Goal: Task Accomplishment & Management: Manage account settings

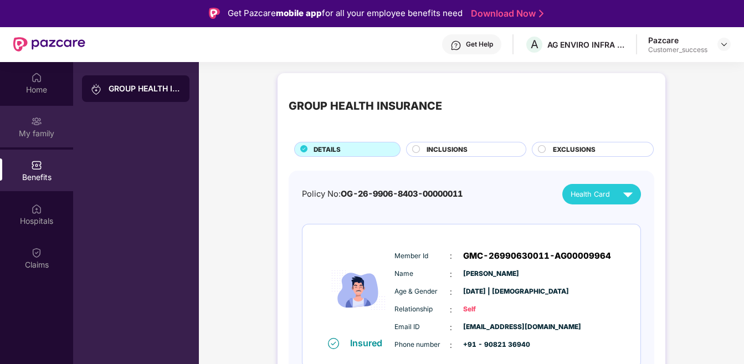
click at [28, 129] on div "My family" at bounding box center [36, 133] width 73 height 11
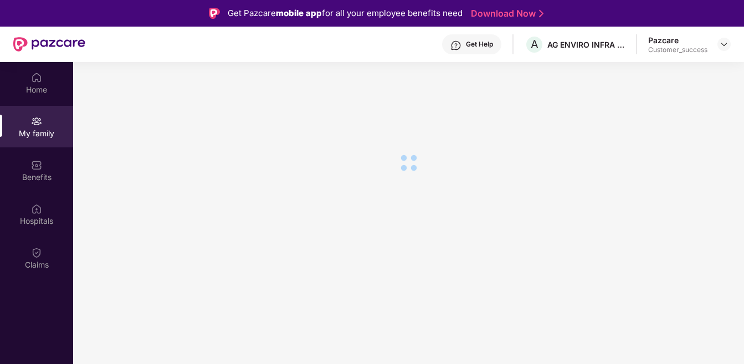
click at [34, 87] on div "Home" at bounding box center [36, 89] width 73 height 11
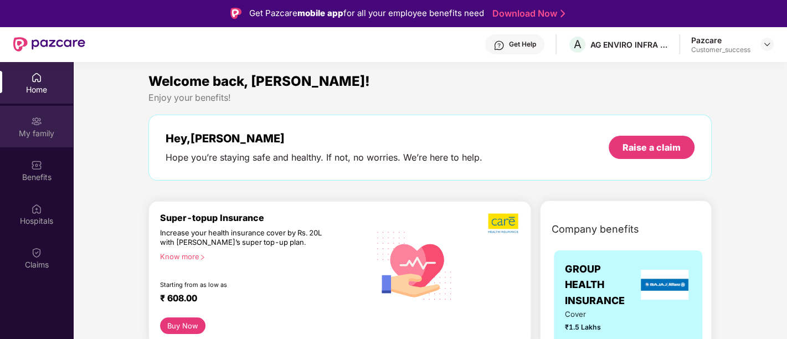
click at [39, 132] on div "My family" at bounding box center [36, 133] width 73 height 11
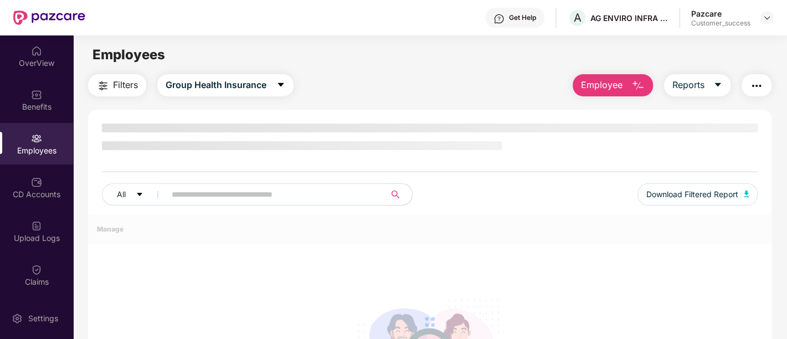
click at [36, 45] on img at bounding box center [36, 50] width 11 height 11
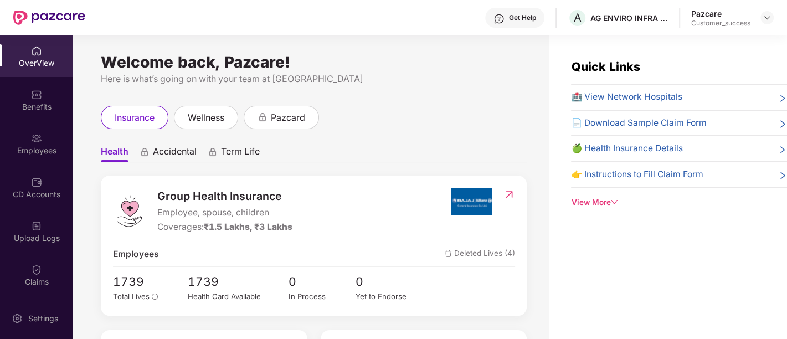
click at [54, 152] on div "Employees" at bounding box center [36, 150] width 73 height 11
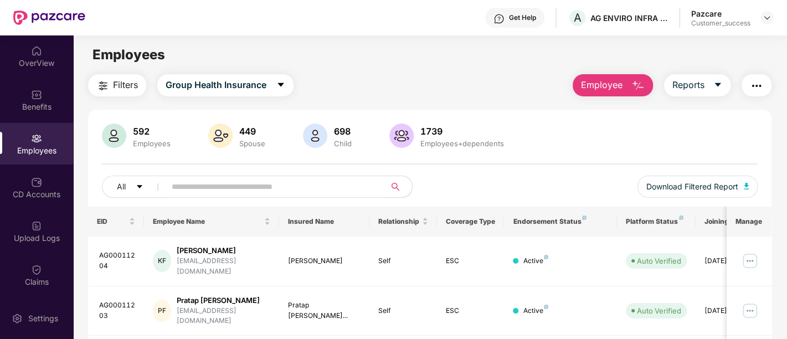
click at [319, 188] on input "text" at bounding box center [271, 186] width 199 height 17
click at [314, 192] on input "*" at bounding box center [271, 186] width 199 height 17
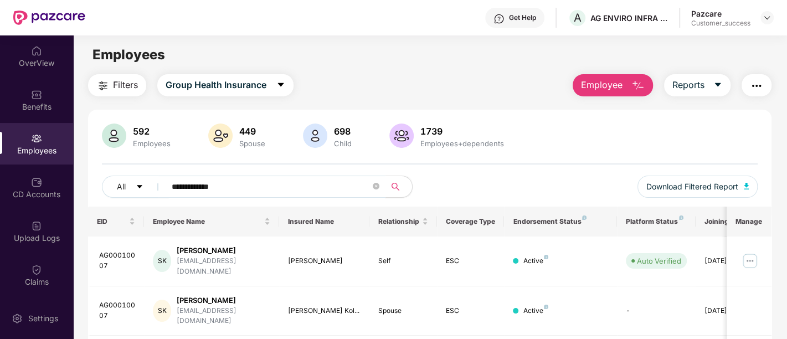
scroll to position [57, 0]
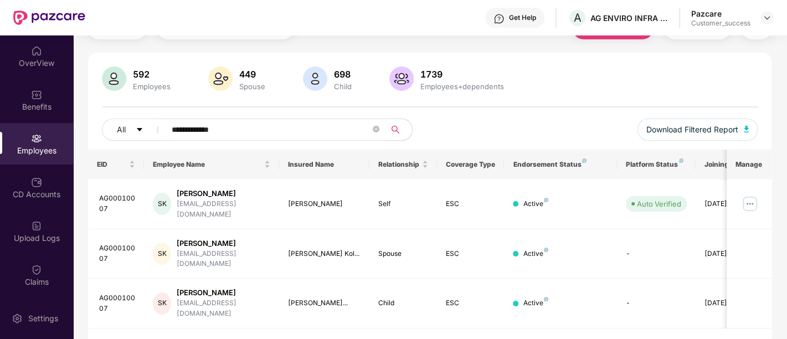
type input "**********"
click at [746, 206] on img at bounding box center [750, 204] width 18 height 18
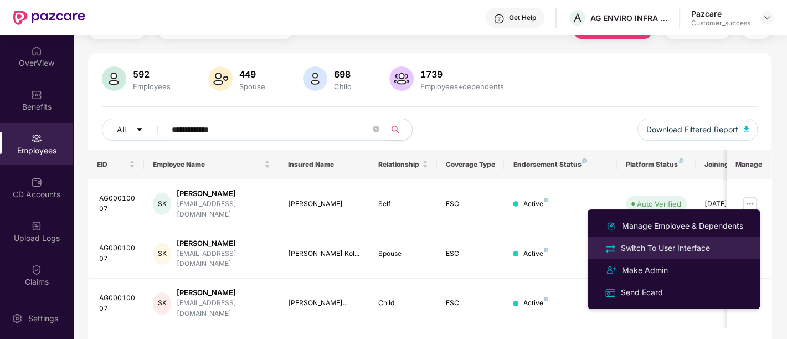
click at [676, 245] on div "Switch To User Interface" at bounding box center [665, 248] width 94 height 12
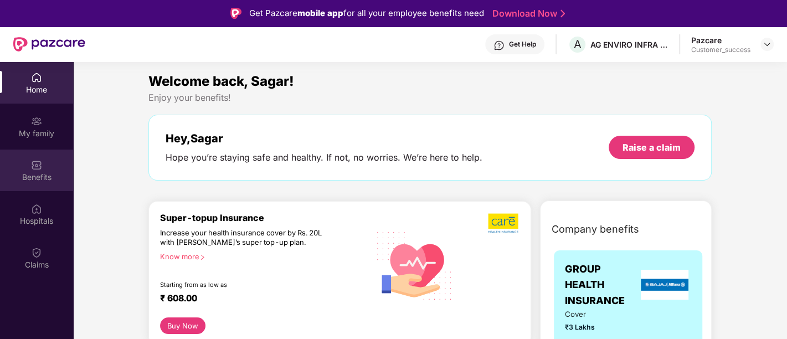
click at [38, 183] on div "Benefits" at bounding box center [36, 170] width 73 height 42
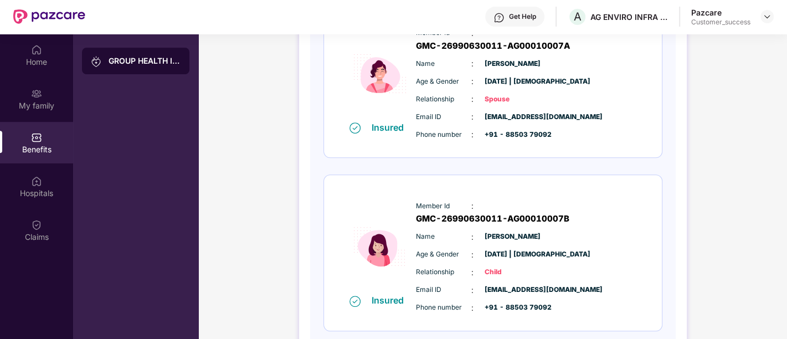
scroll to position [29, 0]
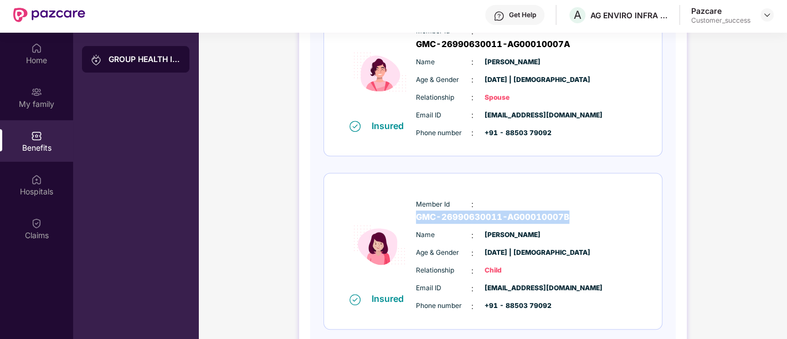
drag, startPoint x: 636, startPoint y: 192, endPoint x: 484, endPoint y: 190, distance: 151.7
click at [484, 193] on div "Member Id : GMC-26990630011-AG00010007B Name : [PERSON_NAME] Age & Gender : [DA…" at bounding box center [525, 255] width 225 height 125
copy span "GMC-26990630011-AG00010007B"
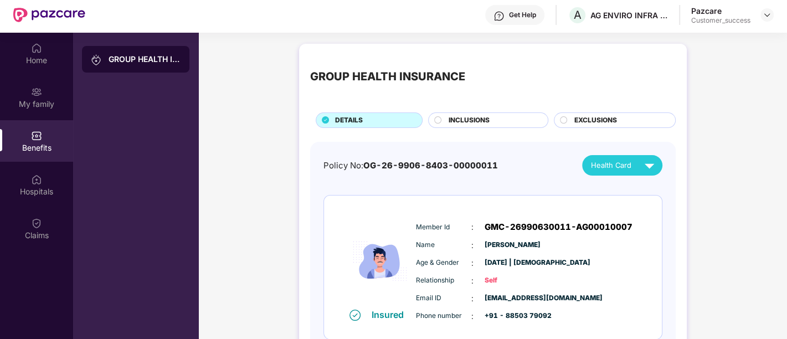
scroll to position [0, 0]
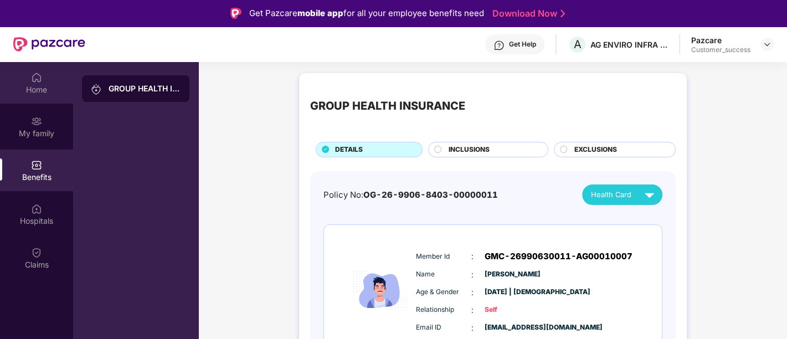
click at [31, 92] on div "Home" at bounding box center [36, 89] width 73 height 11
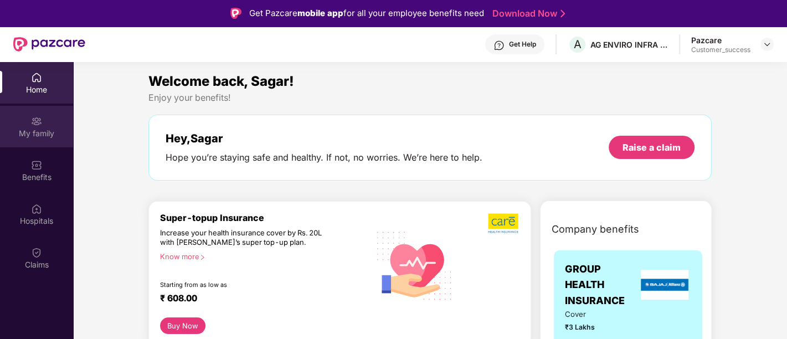
click at [41, 122] on img at bounding box center [36, 121] width 11 height 11
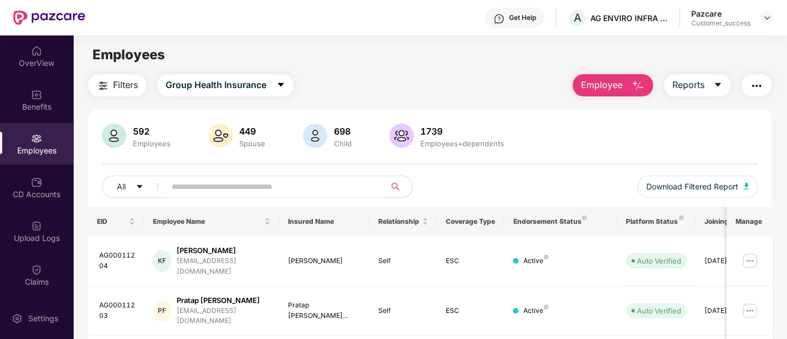
click at [174, 187] on input "text" at bounding box center [271, 186] width 199 height 17
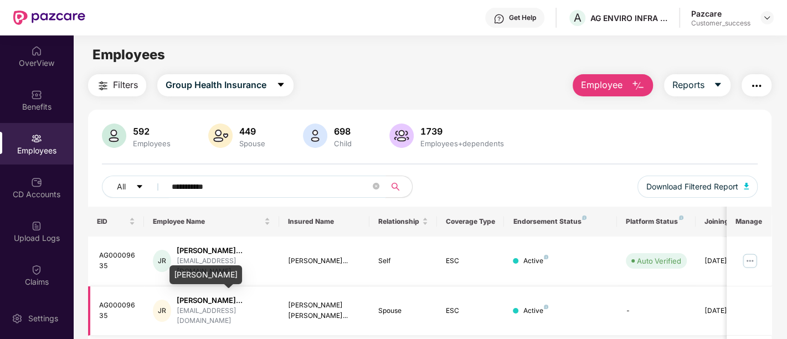
scroll to position [85, 0]
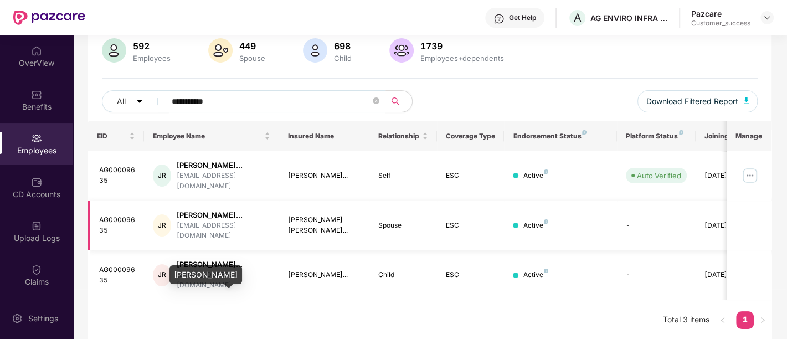
type input "**********"
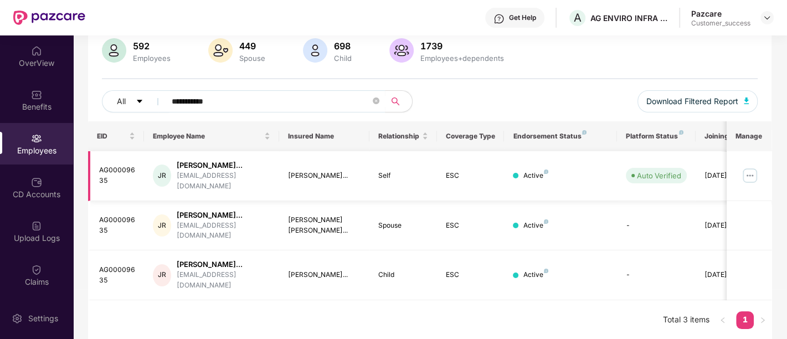
click at [754, 171] on img at bounding box center [750, 176] width 18 height 18
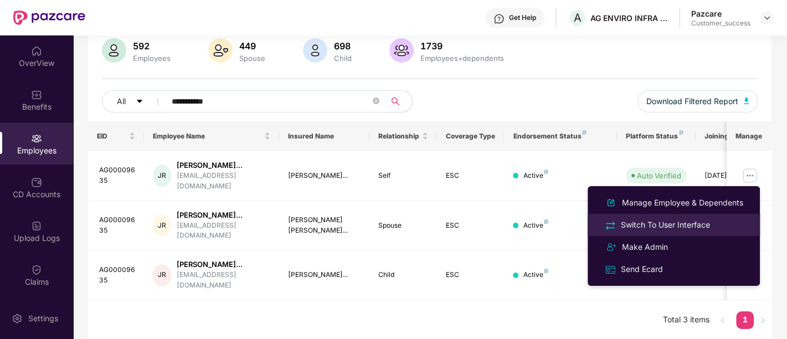
click at [661, 229] on div "Switch To User Interface" at bounding box center [665, 225] width 94 height 12
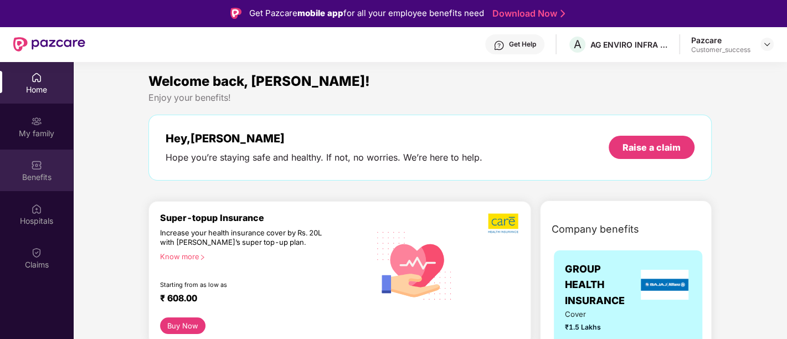
click at [14, 172] on div "Benefits" at bounding box center [36, 177] width 73 height 11
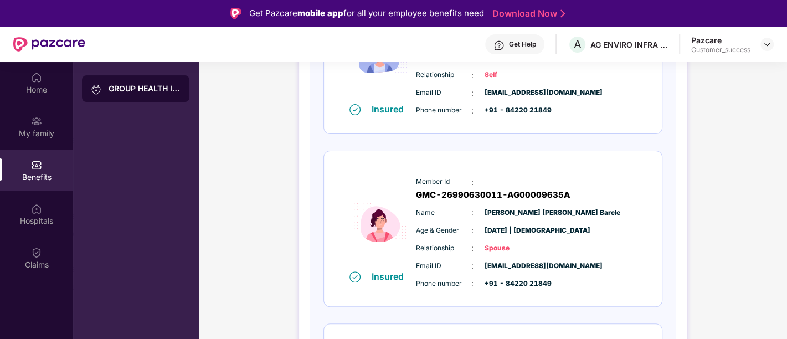
scroll to position [269, 0]
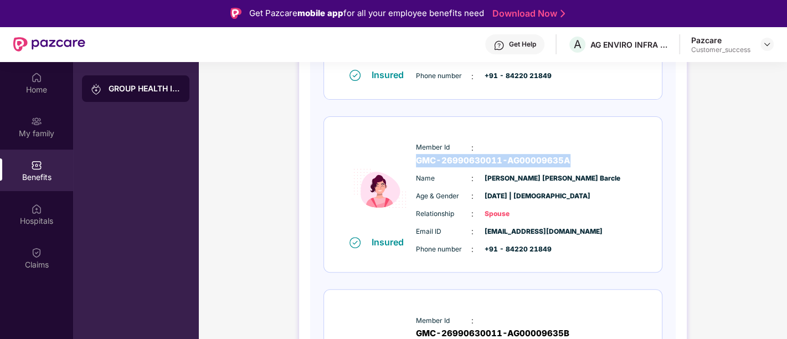
drag, startPoint x: 633, startPoint y: 148, endPoint x: 479, endPoint y: 148, distance: 154.5
click at [479, 148] on div "Member Id : GMC-26990630011-AG00009635A" at bounding box center [526, 154] width 220 height 25
copy span "GMC-26990630011-AG00009635A"
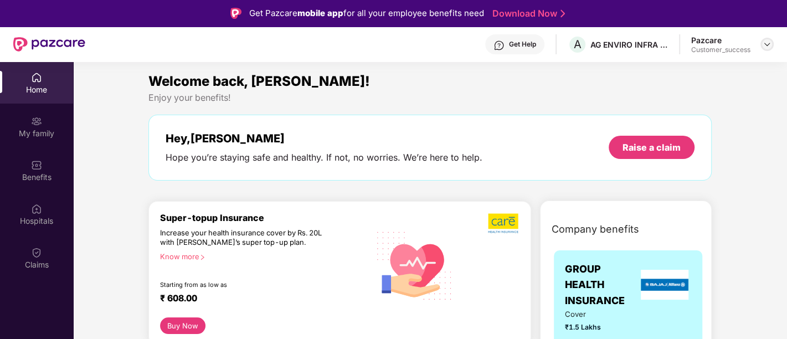
click at [768, 45] on img at bounding box center [766, 44] width 9 height 9
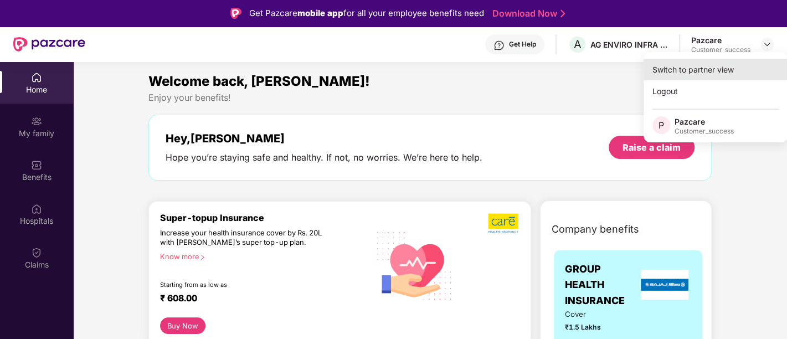
click at [704, 72] on div "Switch to partner view" at bounding box center [715, 70] width 144 height 22
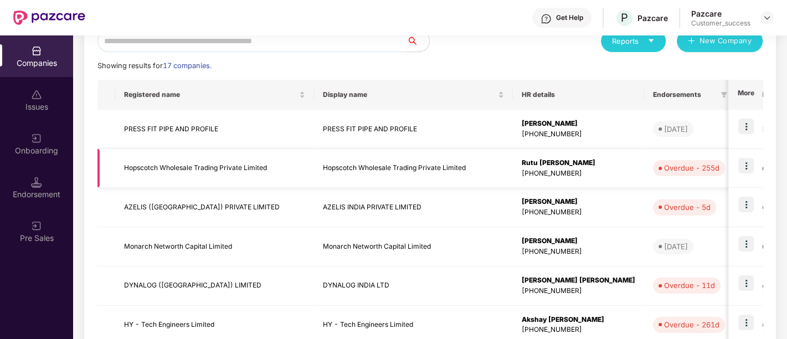
scroll to position [139, 0]
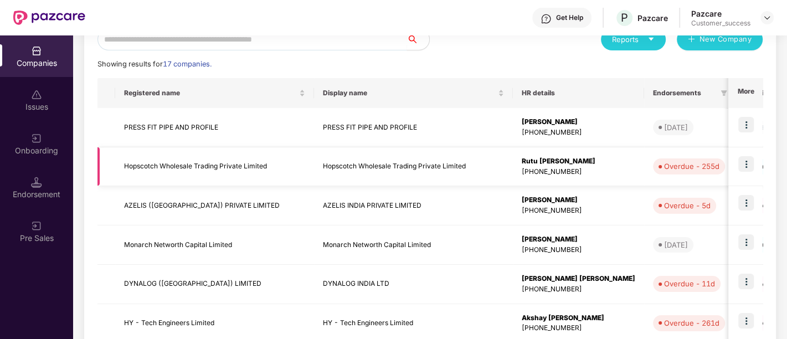
click at [746, 169] on img at bounding box center [746, 164] width 16 height 16
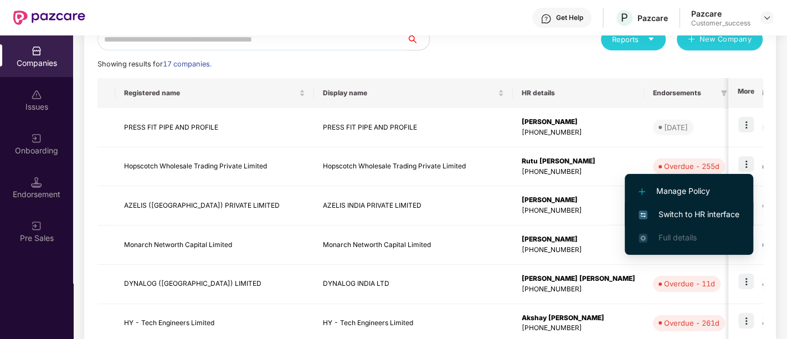
click at [667, 210] on span "Switch to HR interface" at bounding box center [688, 214] width 101 height 12
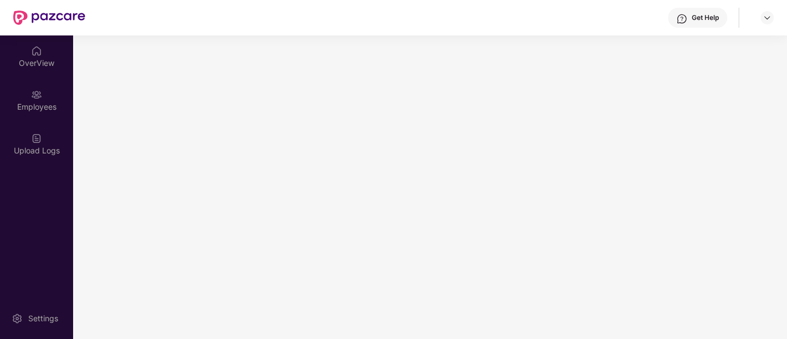
scroll to position [0, 0]
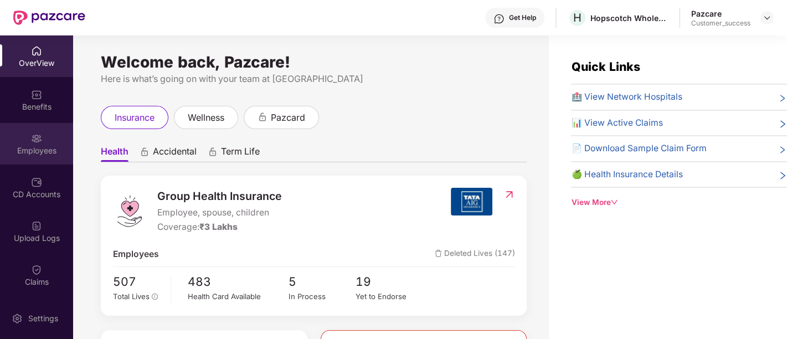
click at [43, 145] on div "Employees" at bounding box center [36, 150] width 73 height 11
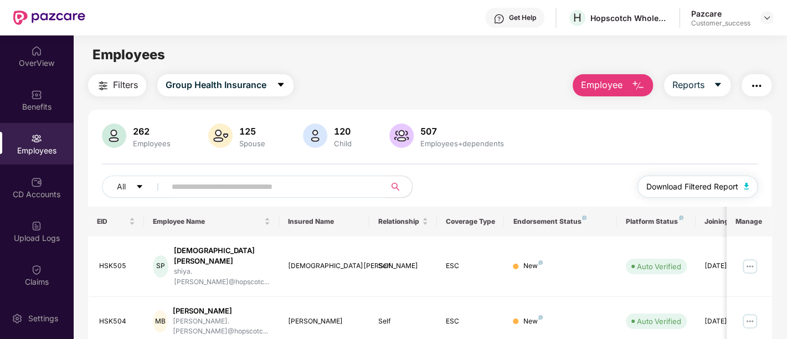
click at [711, 184] on span "Download Filtered Report" at bounding box center [692, 187] width 92 height 12
click at [202, 189] on input "text" at bounding box center [271, 186] width 199 height 17
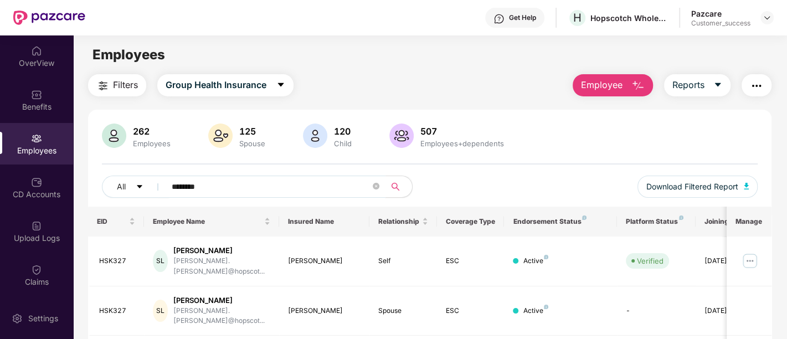
scroll to position [57, 0]
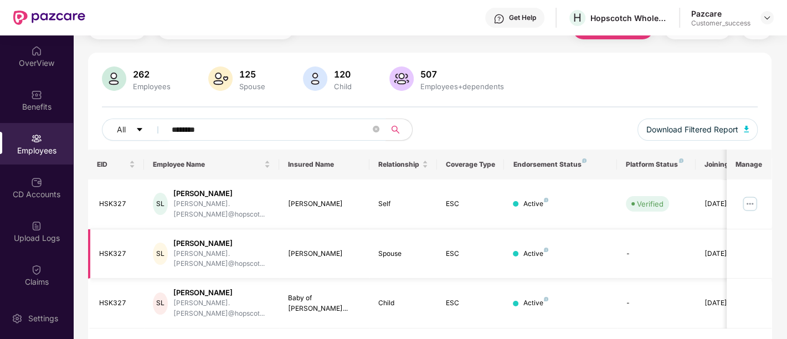
type input "********"
click at [115, 249] on div "HSK327" at bounding box center [117, 254] width 37 height 11
copy div "HSK327"
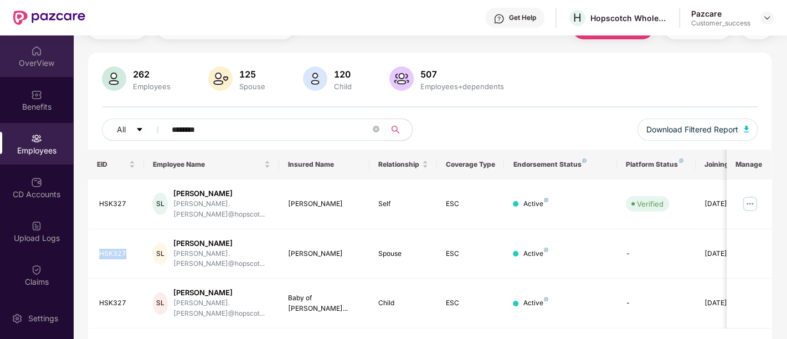
click at [34, 52] on img at bounding box center [36, 50] width 11 height 11
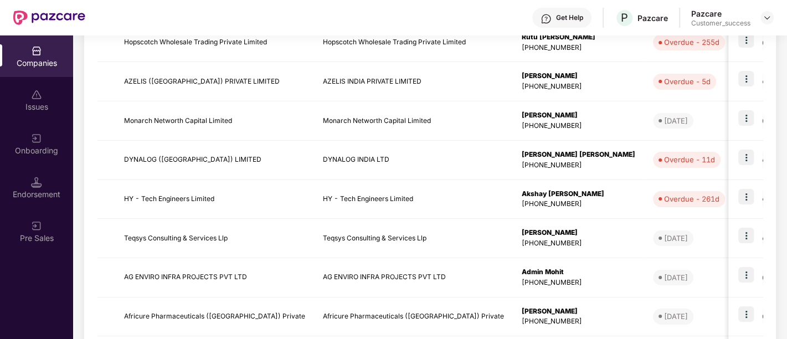
scroll to position [342, 0]
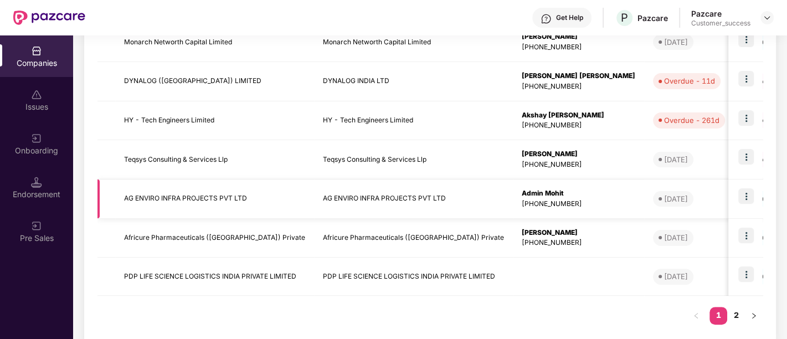
click at [586, 183] on td "Admin Mohit +919004430336" at bounding box center [578, 198] width 131 height 39
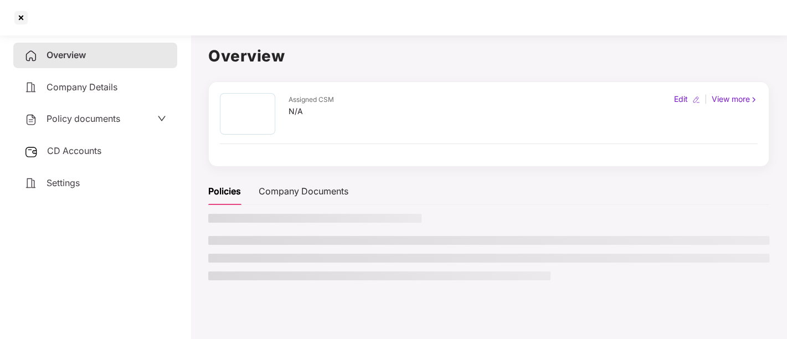
scroll to position [0, 0]
click at [586, 183] on div "Policies Company Documents" at bounding box center [488, 191] width 561 height 27
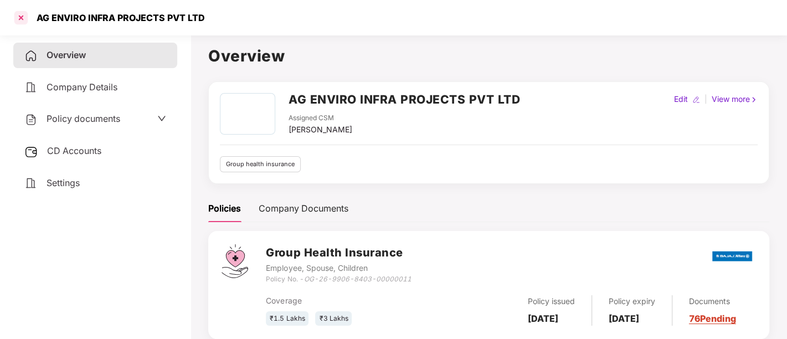
click at [23, 23] on div at bounding box center [21, 18] width 18 height 18
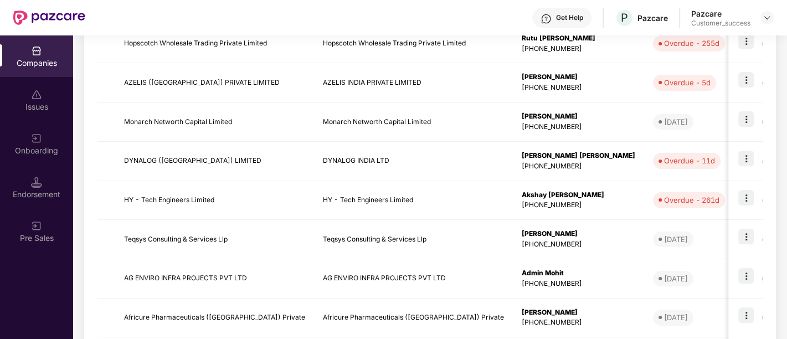
scroll to position [281, 0]
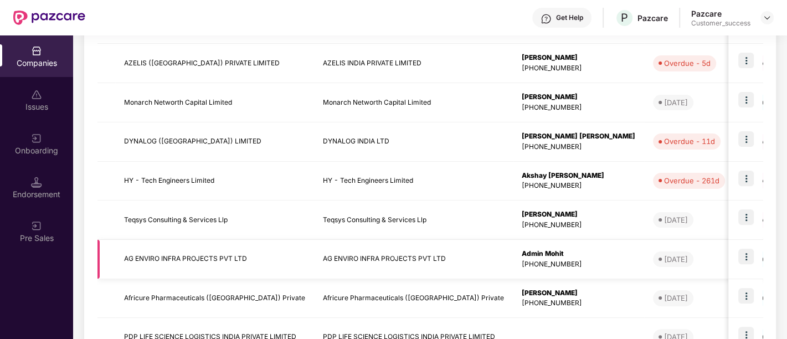
click at [744, 257] on img at bounding box center [746, 257] width 16 height 16
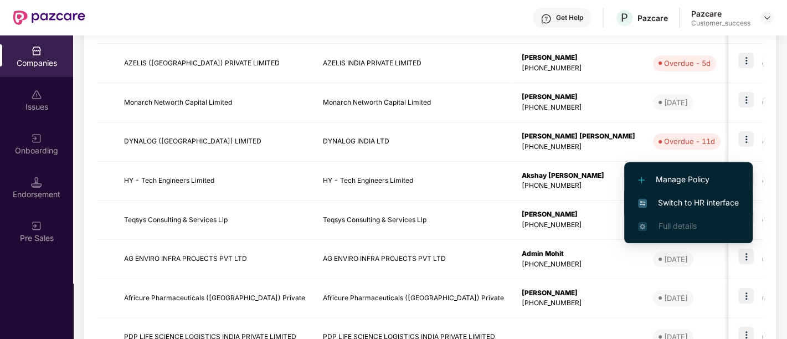
click at [666, 207] on span "Switch to HR interface" at bounding box center [688, 203] width 101 height 12
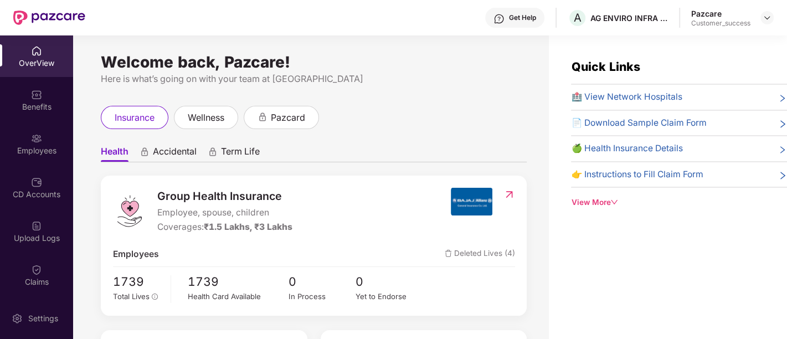
click at [216, 240] on div "Group Health Insurance Employee, spouse, children Coverages: ₹1.5 Lakhs, ₹3 Lak…" at bounding box center [314, 246] width 426 height 140
click at [23, 53] on div "OverView" at bounding box center [36, 56] width 73 height 42
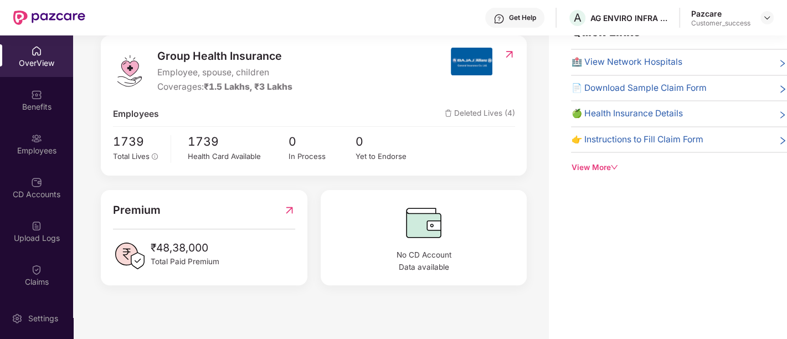
scroll to position [0, 0]
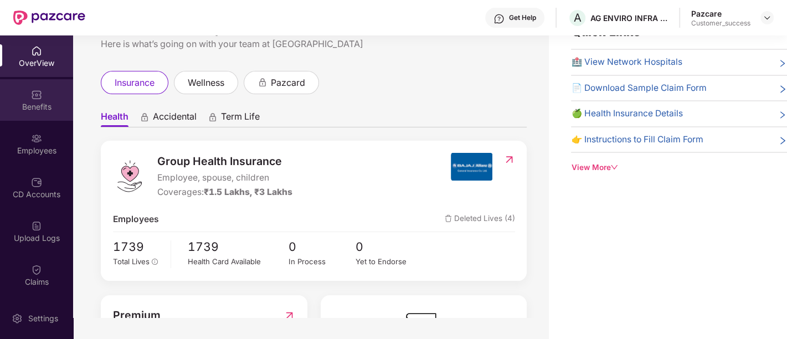
click at [43, 111] on div "Benefits" at bounding box center [36, 106] width 73 height 11
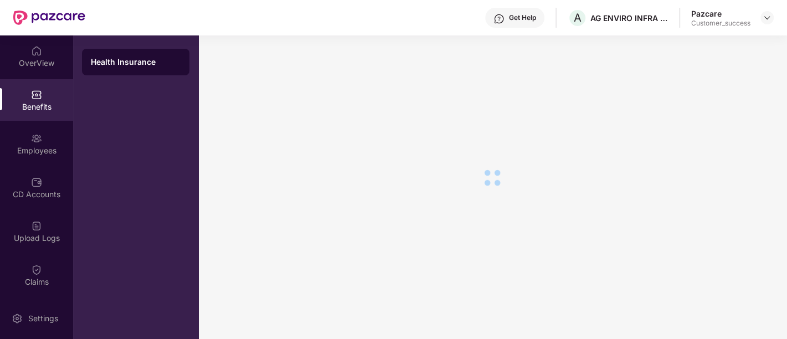
click at [42, 61] on div "OverView" at bounding box center [36, 63] width 73 height 11
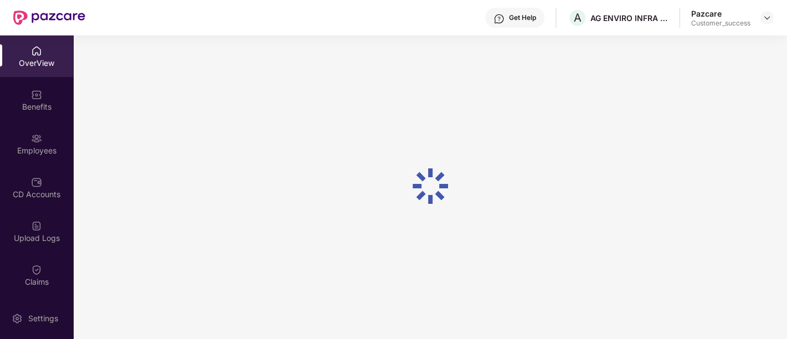
scroll to position [35, 0]
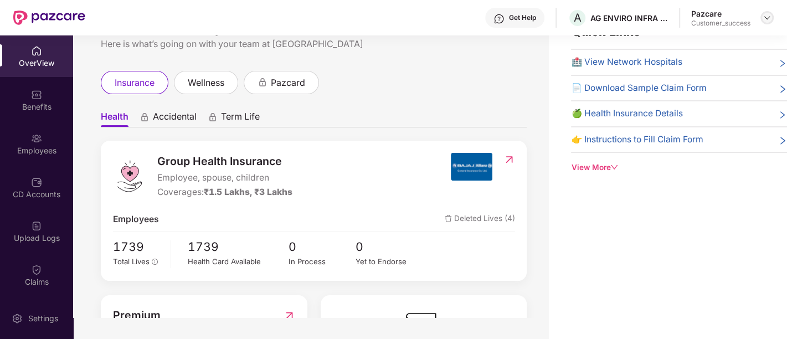
click at [765, 18] on img at bounding box center [766, 17] width 9 height 9
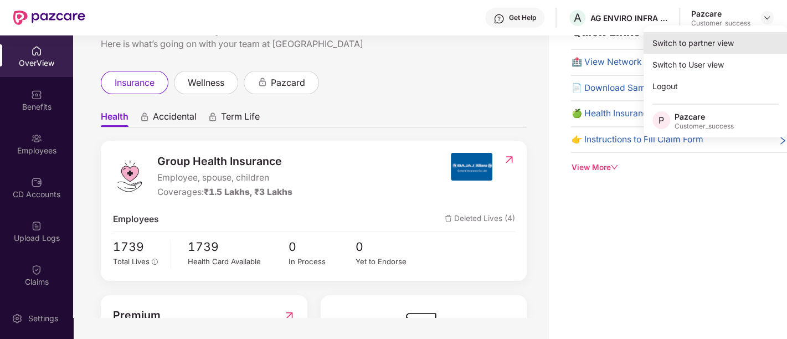
click at [697, 46] on div "Switch to partner view" at bounding box center [715, 43] width 144 height 22
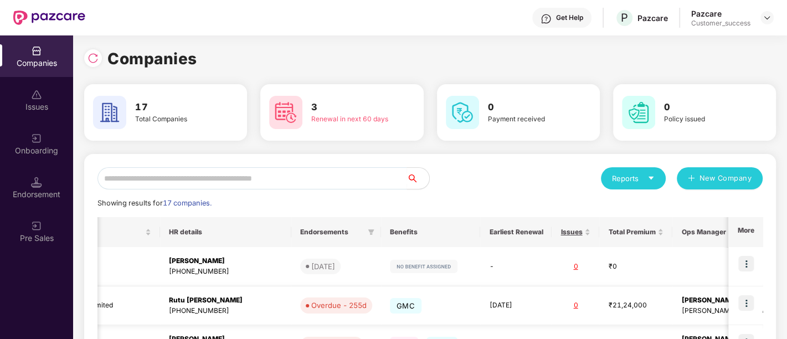
scroll to position [358, 0]
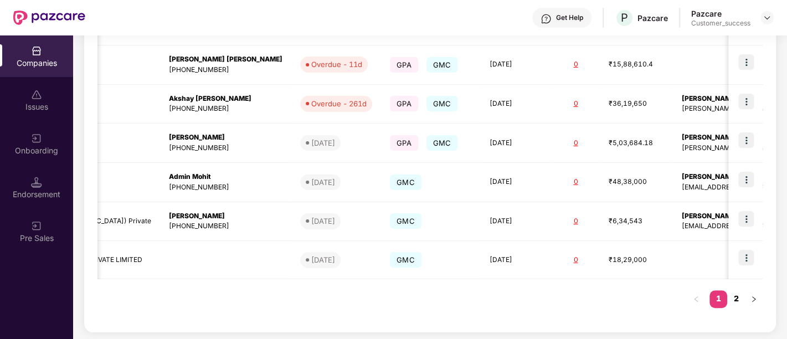
click at [735, 295] on link "2" at bounding box center [736, 298] width 18 height 17
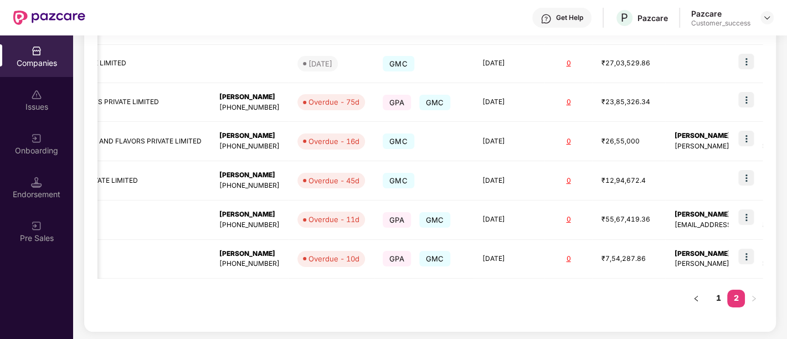
scroll to position [0, 0]
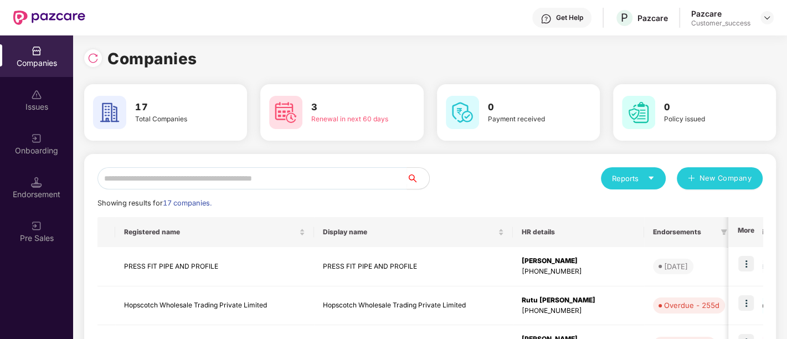
click at [30, 51] on div "Companies" at bounding box center [36, 56] width 73 height 42
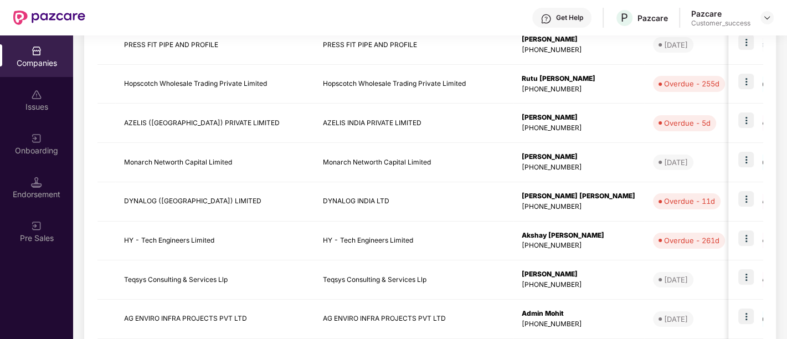
scroll to position [358, 0]
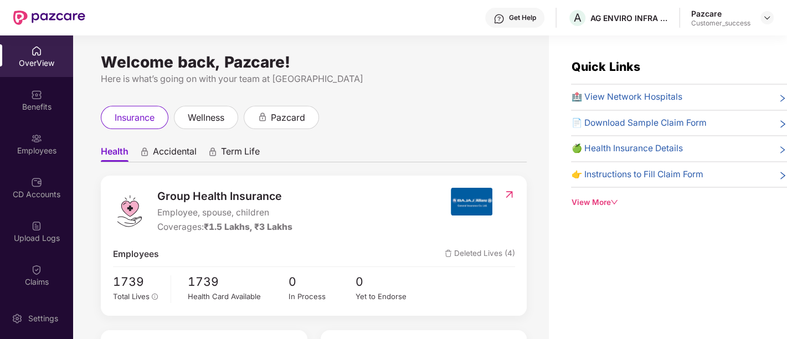
click at [33, 70] on div "OverView" at bounding box center [36, 56] width 73 height 42
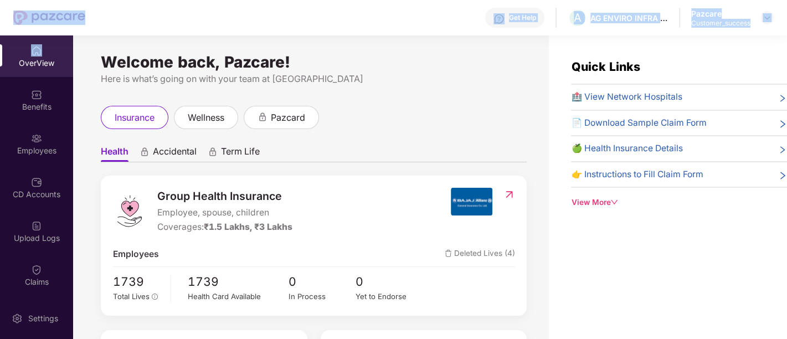
drag, startPoint x: 46, startPoint y: 48, endPoint x: 12, endPoint y: -34, distance: 88.1
click at [12, 0] on html "Get Help A AG ENVIRO INFRA PROJECTS PVT LTD Pazcare Customer_success OverView B…" at bounding box center [393, 169] width 787 height 339
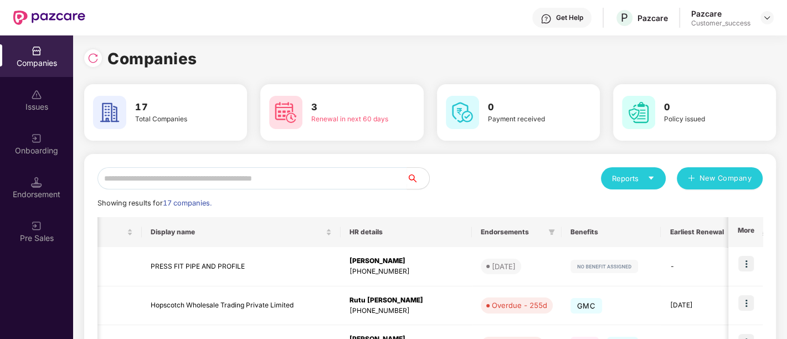
scroll to position [358, 0]
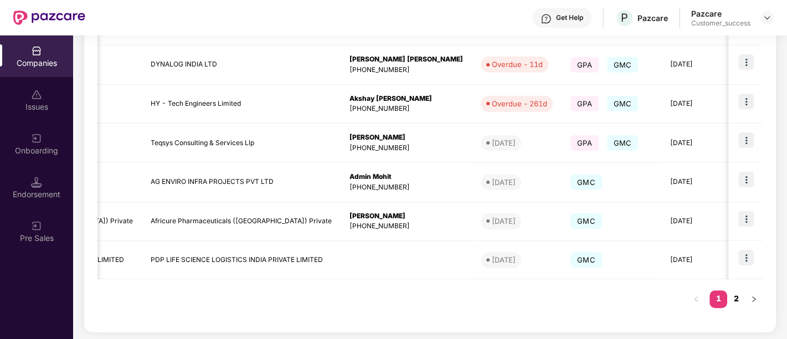
click at [740, 294] on link "2" at bounding box center [736, 298] width 18 height 17
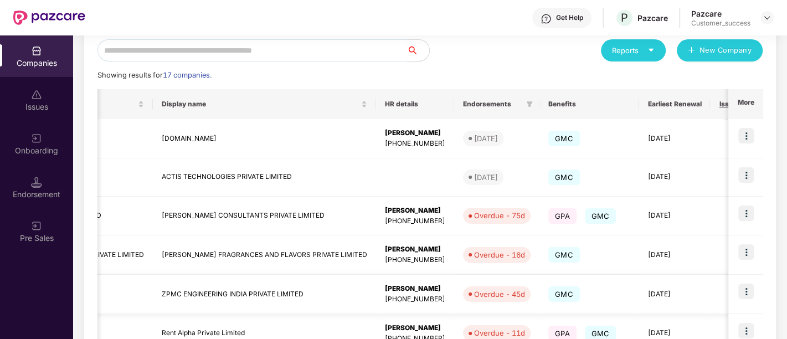
scroll to position [0, 70]
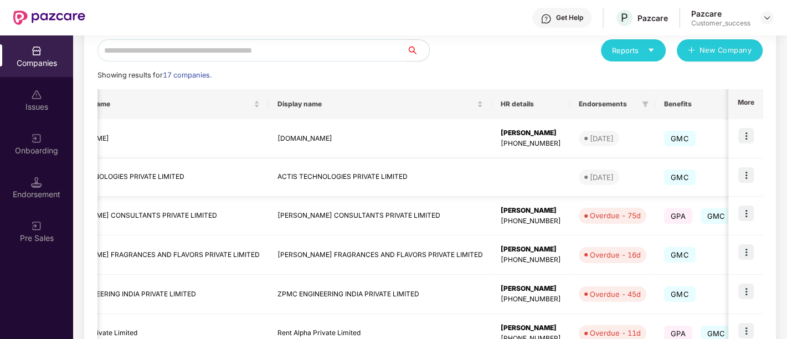
click at [746, 176] on img at bounding box center [746, 175] width 16 height 16
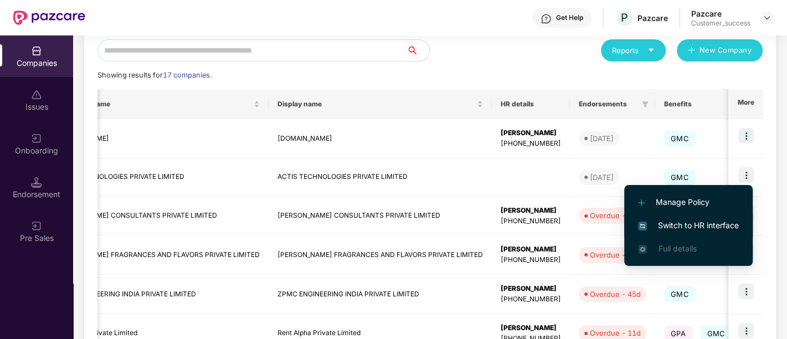
click at [694, 230] on span "Switch to HR interface" at bounding box center [688, 225] width 101 height 12
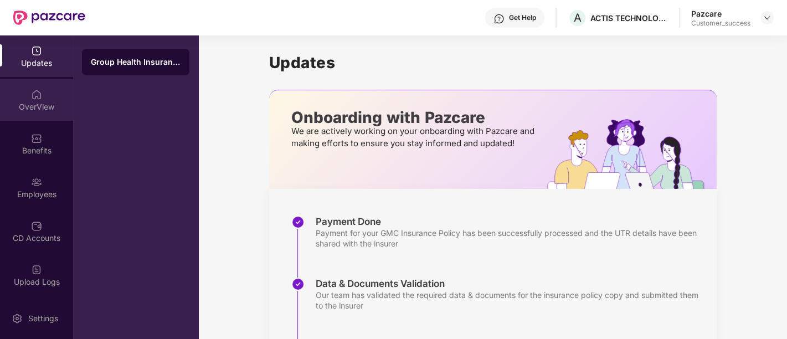
click at [42, 95] on div "OverView" at bounding box center [36, 100] width 73 height 42
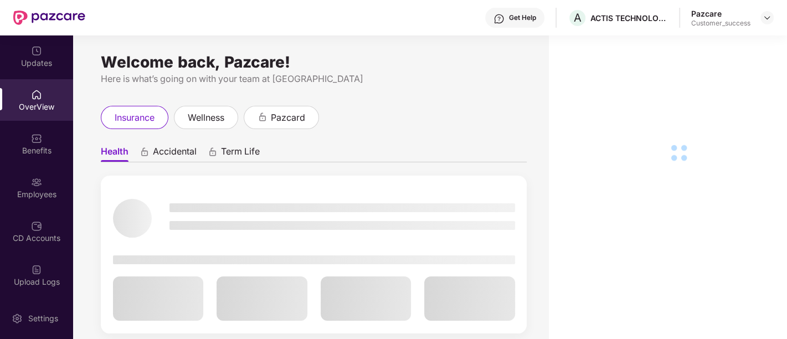
click at [48, 183] on div "Employees" at bounding box center [36, 188] width 73 height 42
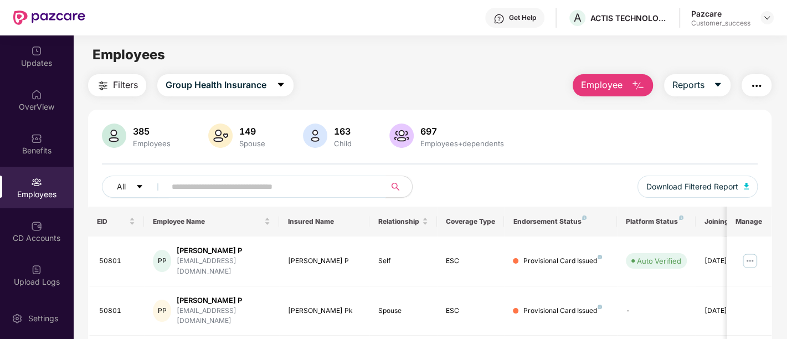
click at [208, 187] on input "text" at bounding box center [271, 186] width 199 height 17
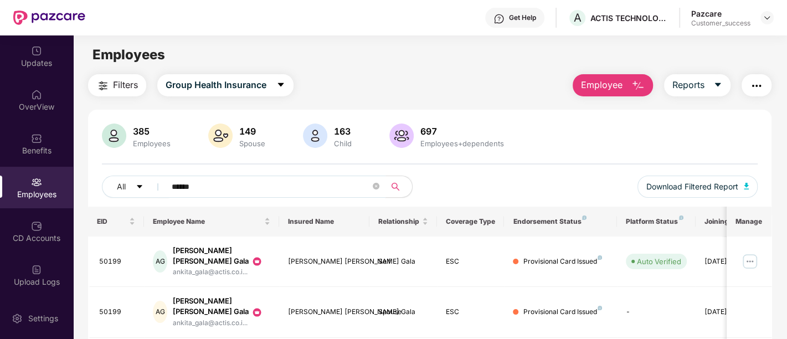
scroll to position [57, 0]
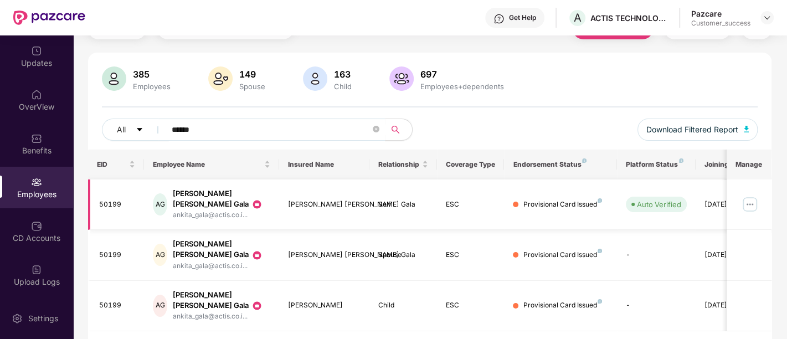
click at [744, 197] on img at bounding box center [750, 204] width 18 height 18
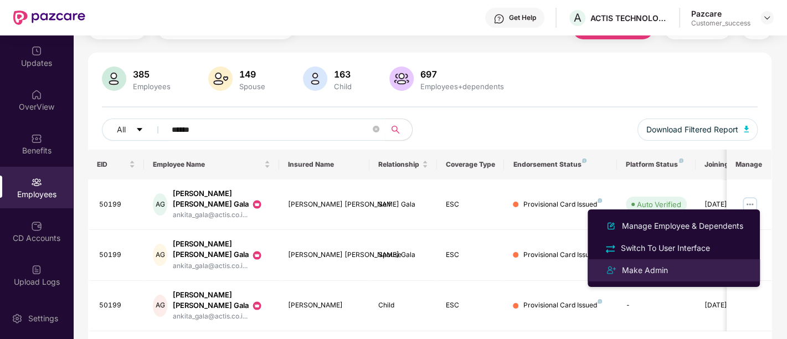
click at [648, 270] on div "Make Admin" at bounding box center [645, 270] width 50 height 12
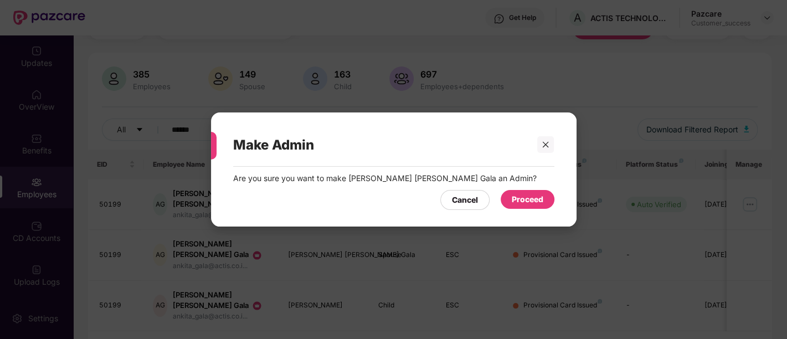
click at [514, 203] on div "Proceed" at bounding box center [528, 199] width 32 height 12
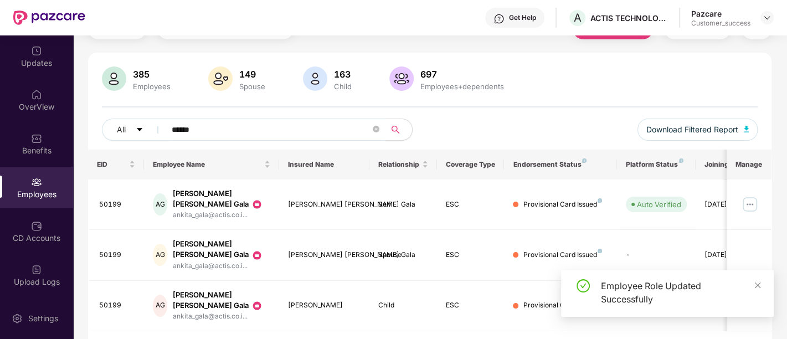
click at [280, 133] on input "******" at bounding box center [271, 129] width 199 height 17
type input "*"
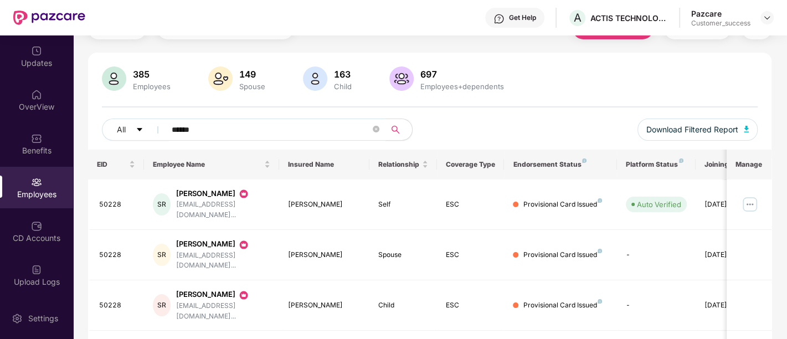
scroll to position [97, 0]
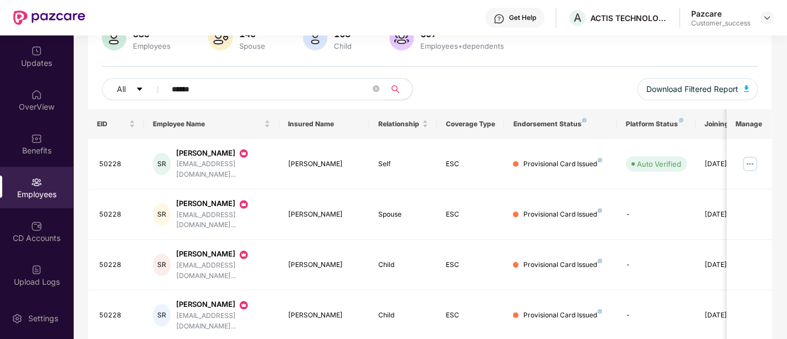
type input "******"
click at [751, 162] on img at bounding box center [750, 164] width 18 height 18
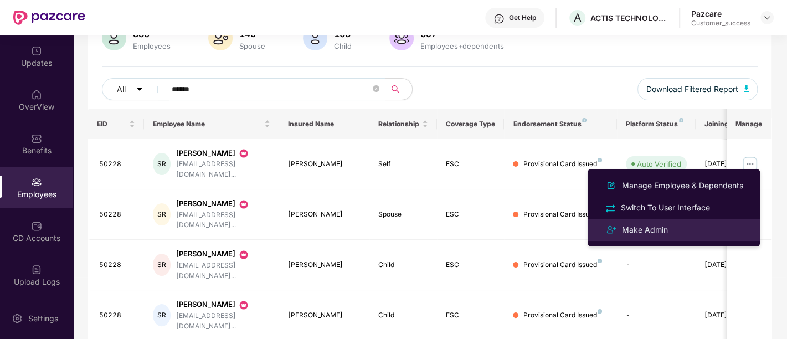
click at [657, 225] on div "Make Admin" at bounding box center [645, 230] width 50 height 12
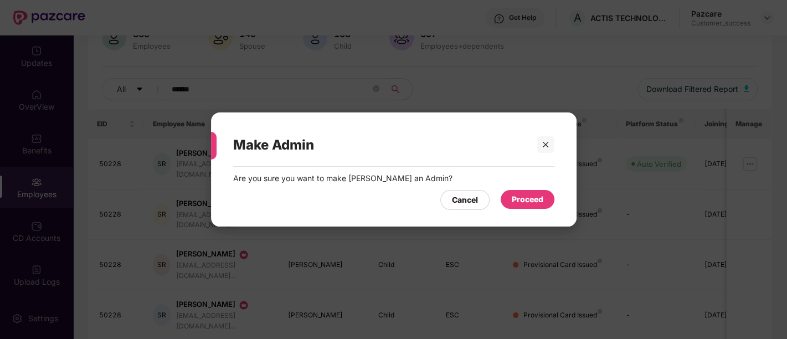
click at [532, 191] on div "Proceed" at bounding box center [528, 199] width 54 height 19
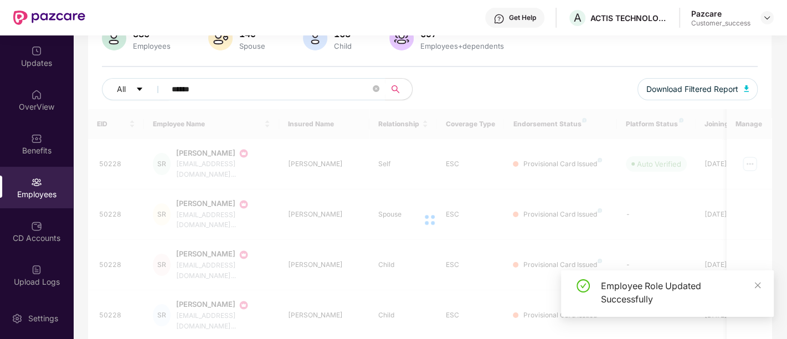
click at [532, 191] on div at bounding box center [429, 219] width 683 height 221
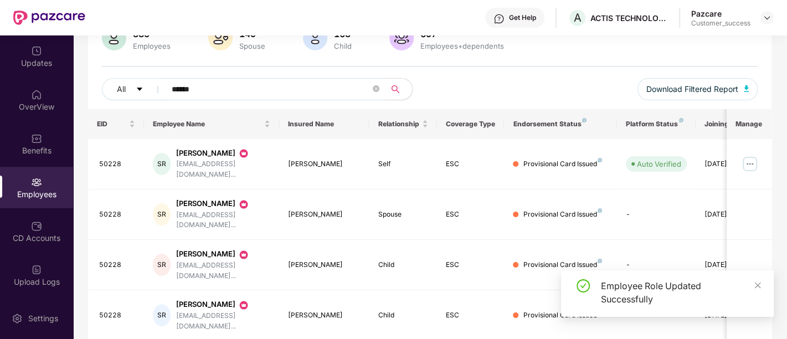
scroll to position [0, 0]
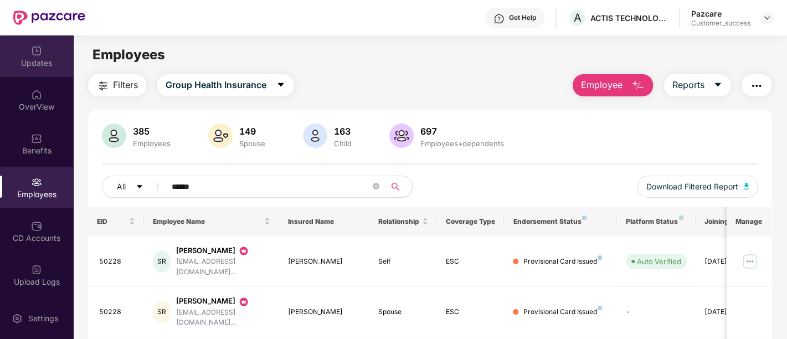
click at [32, 67] on div "Updates" at bounding box center [36, 63] width 73 height 11
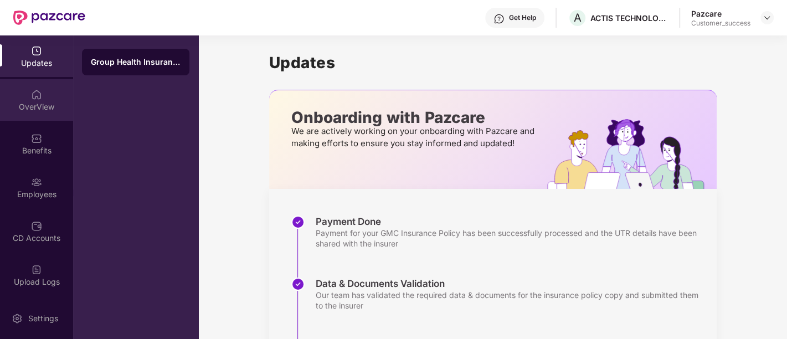
click at [32, 105] on div "OverView" at bounding box center [36, 106] width 73 height 11
